Goal: Task Accomplishment & Management: Use online tool/utility

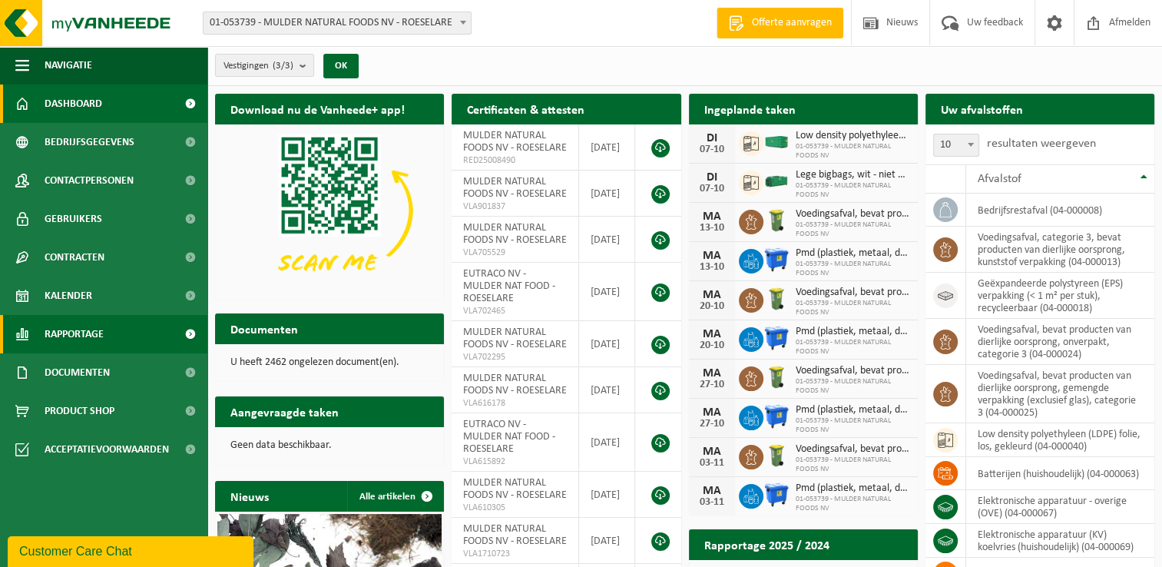
click at [114, 338] on link "Rapportage" at bounding box center [103, 334] width 207 height 38
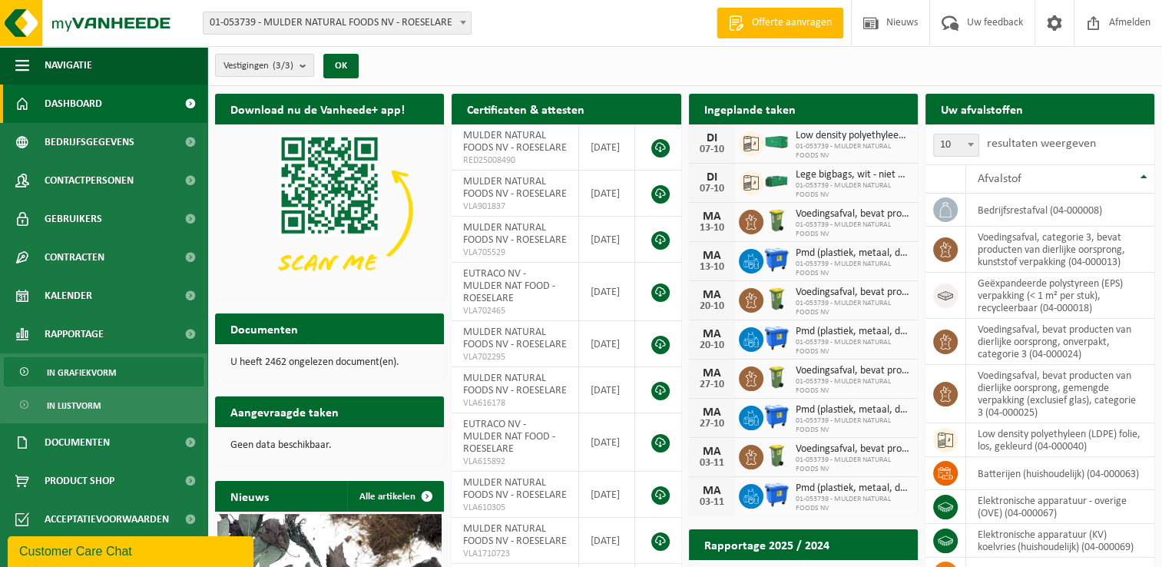
click at [102, 368] on span "In grafiekvorm" at bounding box center [81, 372] width 69 height 29
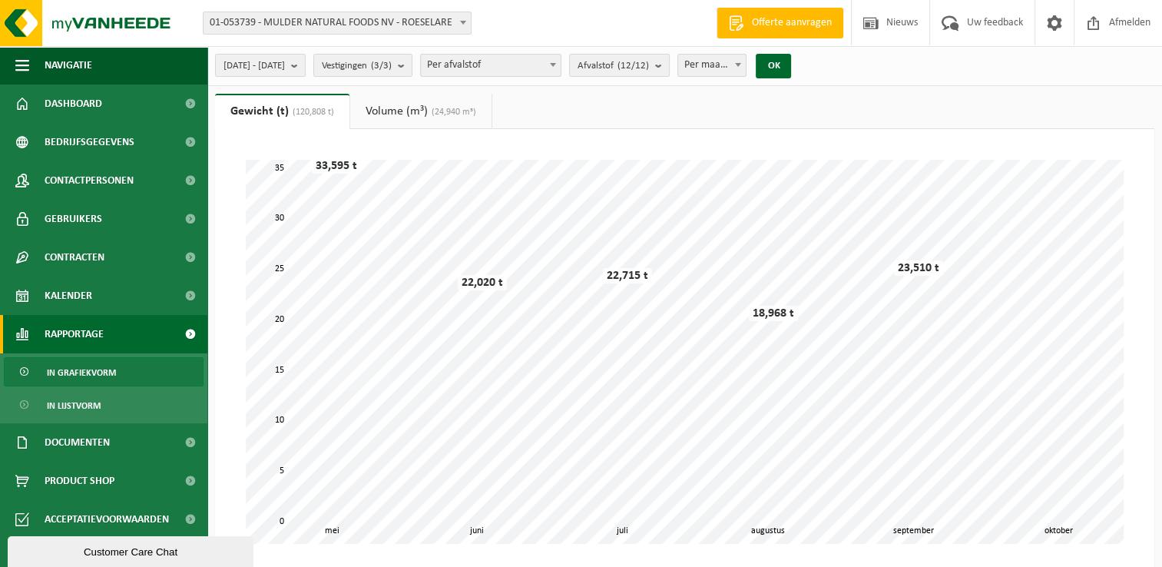
click at [561, 65] on span at bounding box center [552, 65] width 15 height 20
click at [669, 66] on b "submit" at bounding box center [662, 66] width 14 height 22
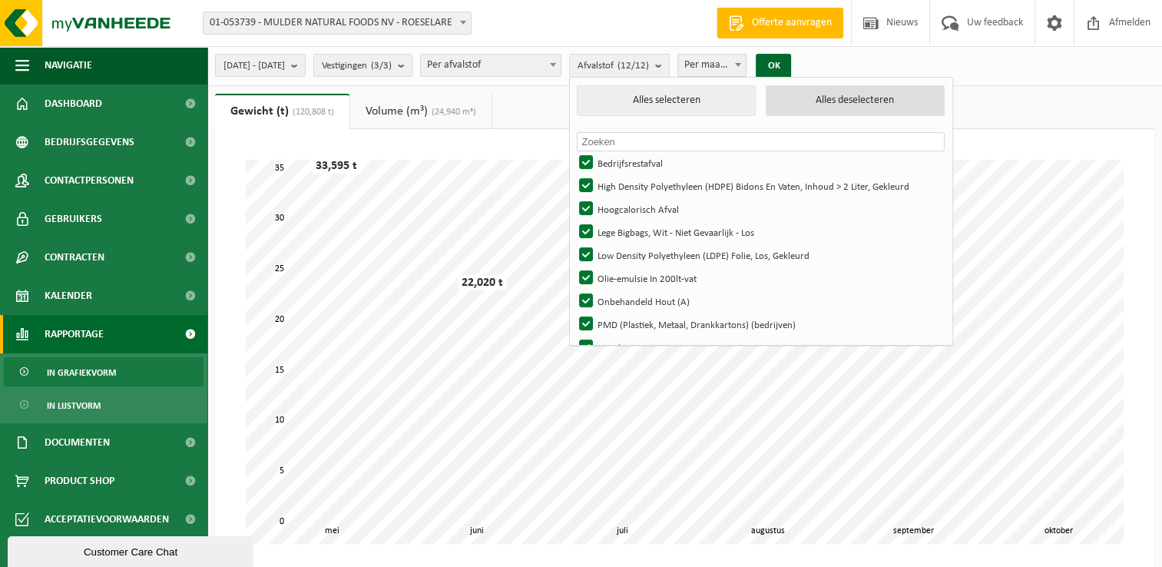
click at [850, 103] on button "Alles deselecteren" at bounding box center [855, 100] width 179 height 31
checkbox input "false"
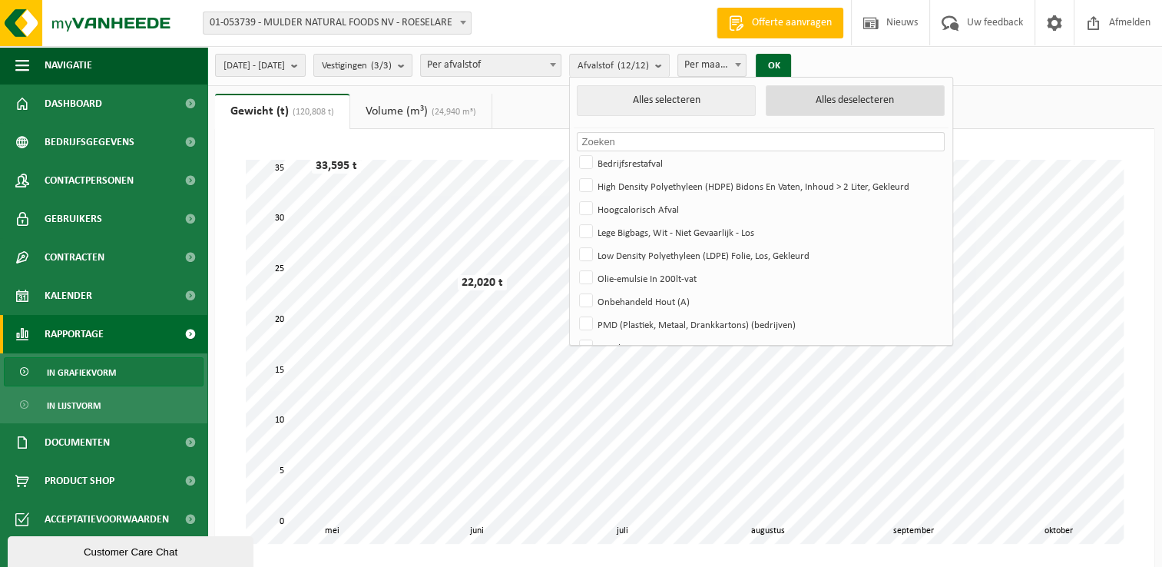
checkbox input "false"
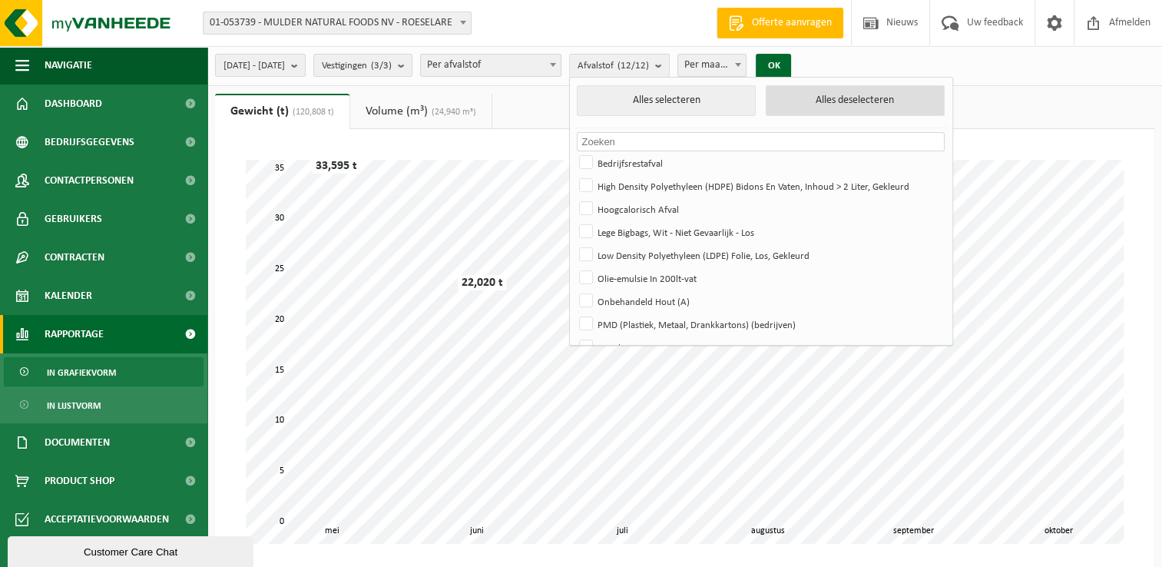
checkbox input "false"
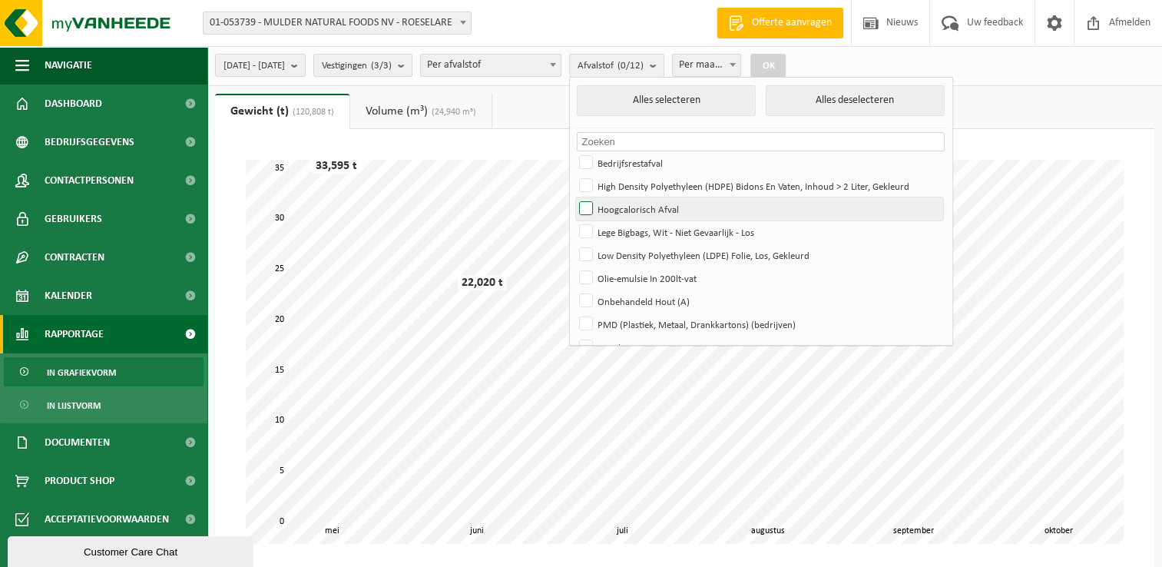
click at [631, 208] on label "Hoogcalorisch Afval" at bounding box center [759, 208] width 367 height 23
click at [574, 197] on input "Hoogcalorisch Afval" at bounding box center [573, 197] width 1 height 1
checkbox input "true"
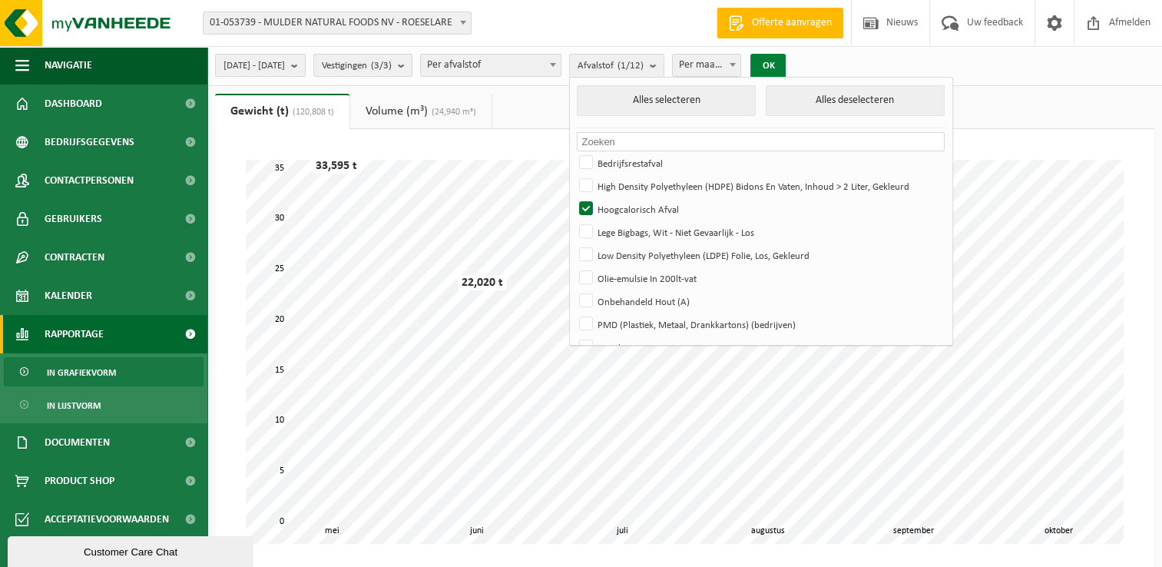
click at [786, 67] on button "OK" at bounding box center [768, 66] width 35 height 25
